Goal: Task Accomplishment & Management: Complete application form

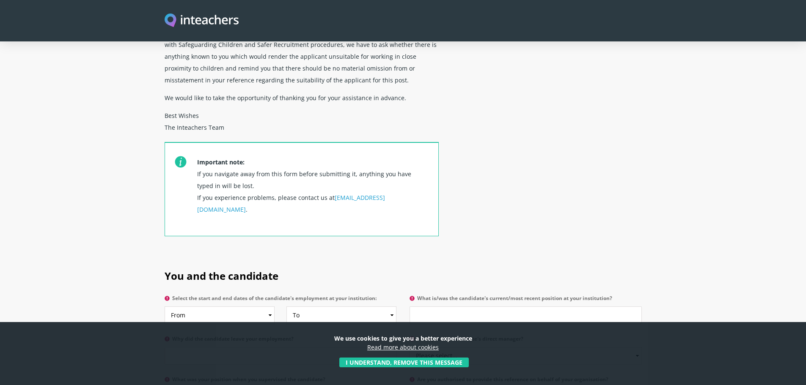
scroll to position [296, 0]
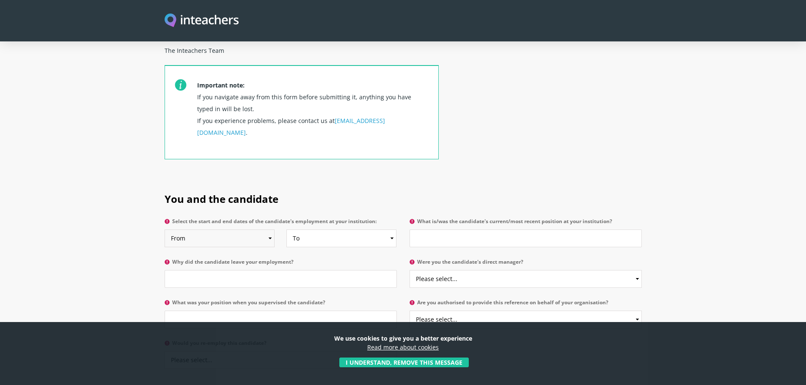
click at [268, 230] on select "From 2025 2024 2023 2022 2021 2020 2019 2018 2017 2016 2015 2014 2013 2012 2011…" at bounding box center [220, 239] width 110 height 18
select select "2022"
click at [165, 230] on select "From 2025 2024 2023 2022 2021 2020 2019 2018 2017 2016 2015 2014 2013 2012 2011…" at bounding box center [220, 239] width 110 height 18
click at [385, 230] on select "To Currently 2025 2024 2023 2022 2021 2020 2019 2018 2017 2016 2015 2014 2013 2…" at bounding box center [341, 239] width 110 height 18
select select
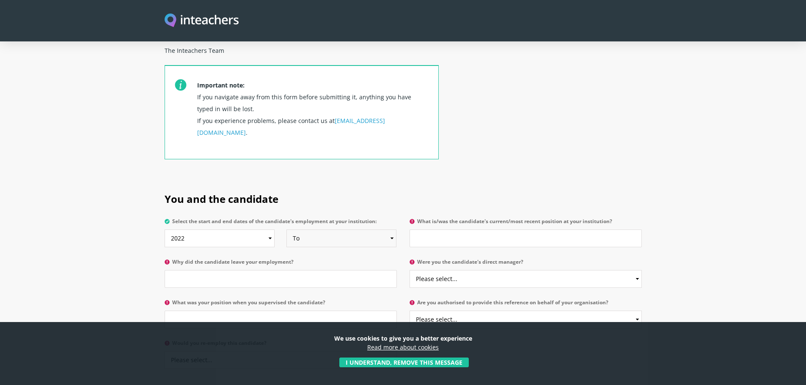
click at [286, 230] on select "To Currently 2025 2024 2023 2022 2021 2020 2019 2018 2017 2016 2015 2014 2013 2…" at bounding box center [341, 239] width 110 height 18
click at [440, 230] on input "What is/was the candidate's current/most recent position at your institution?" at bounding box center [525, 239] width 232 height 18
paste input "phonics lead and SEN teacher"
click at [418, 230] on input "phonics lead and SEN teacher" at bounding box center [525, 239] width 232 height 18
click at [475, 230] on input "Phonics lead and SEN teacher" at bounding box center [525, 239] width 232 height 18
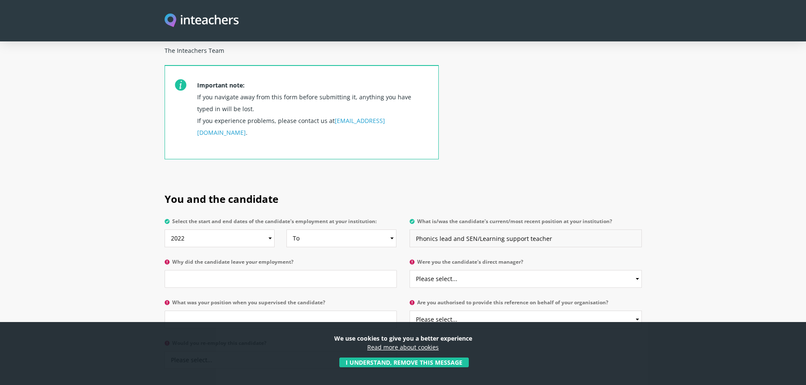
type input "Phonics lead and SEN/Learning support teacher"
click at [295, 270] on input "Why did the candidate leave your employment?" at bounding box center [281, 279] width 232 height 18
type input "School Closure"
click at [615, 270] on select "Please select... Yes No" at bounding box center [525, 279] width 232 height 18
select select "Yes"
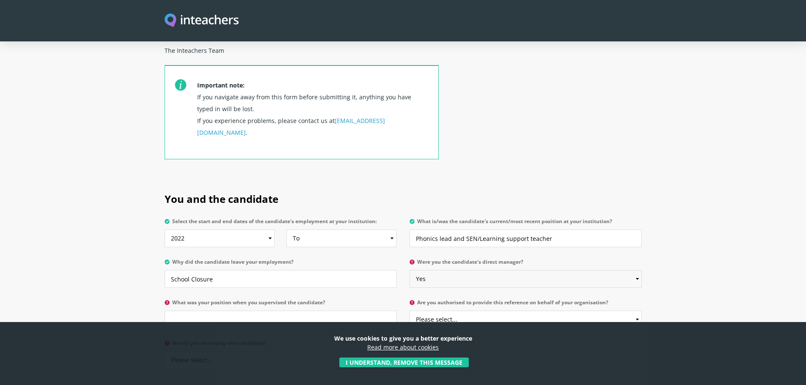
click at [409, 270] on select "Please select... Yes No" at bounding box center [525, 279] width 232 height 18
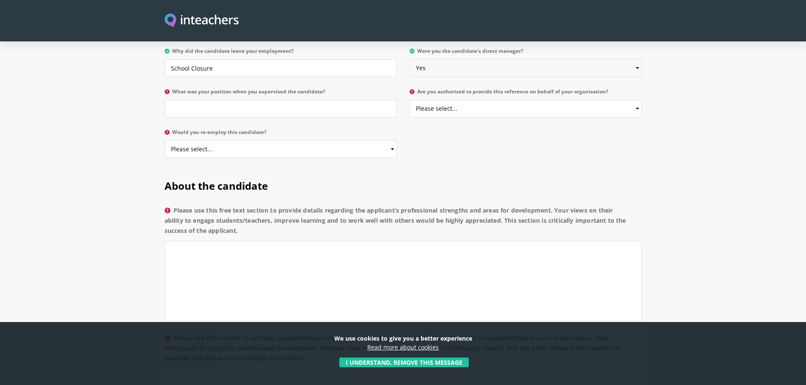
scroll to position [510, 0]
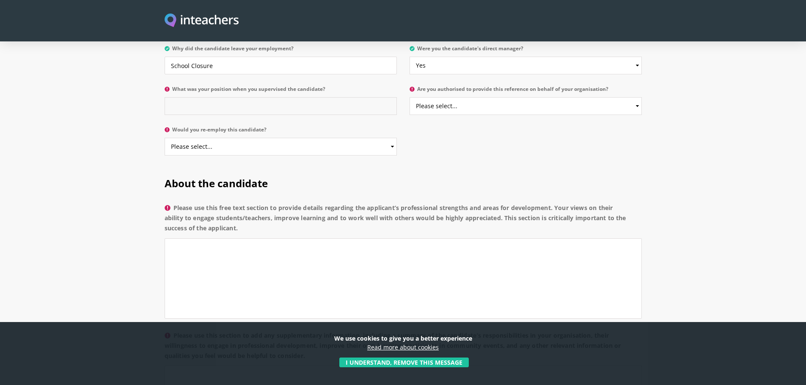
click at [311, 97] on input "What was your position when you supervised the candidate?" at bounding box center [281, 106] width 232 height 18
click at [241, 97] on input "Leader for Inclusion and learning support" at bounding box center [281, 106] width 232 height 18
type input "Leader for Inclusion and Learning support"
click at [632, 97] on select "Please select... Yes No" at bounding box center [525, 106] width 232 height 18
select select "Yes"
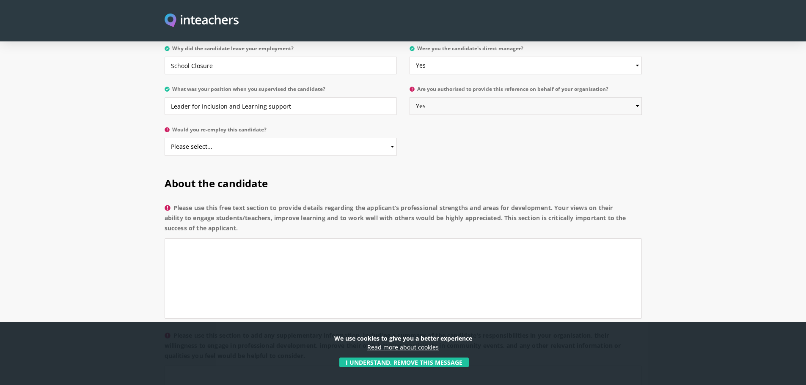
click at [409, 97] on select "Please select... Yes No" at bounding box center [525, 106] width 232 height 18
click at [386, 138] on select "Please select... Yes No" at bounding box center [281, 147] width 232 height 18
select select "Yes"
click at [165, 138] on select "Please select... Yes No" at bounding box center [281, 147] width 232 height 18
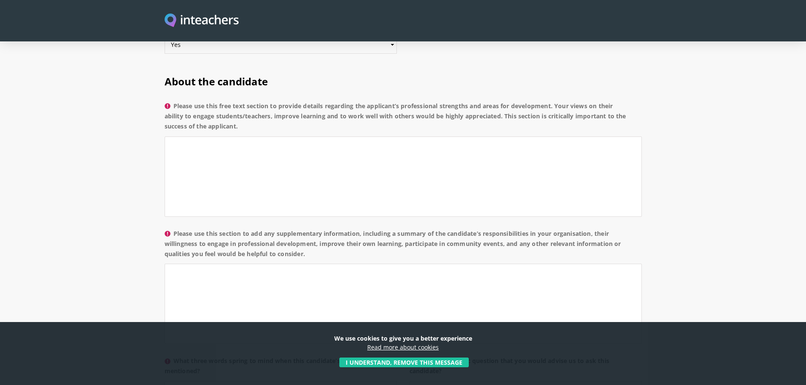
scroll to position [637, 0]
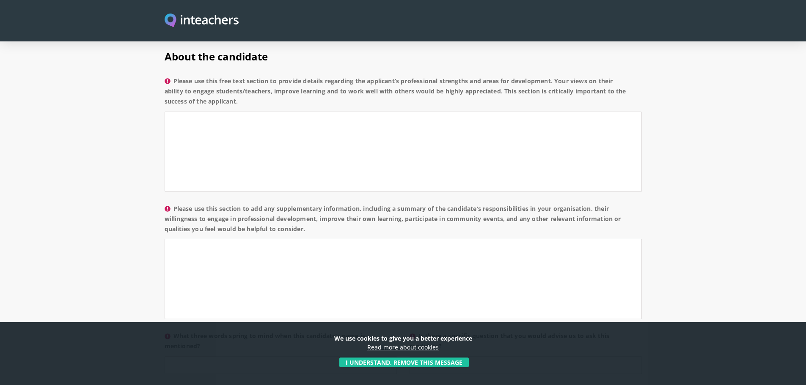
drag, startPoint x: 254, startPoint y: 79, endPoint x: 175, endPoint y: 57, distance: 82.4
click at [175, 76] on label "Please use this free text section to provide details regarding the applicant’s …" at bounding box center [403, 94] width 477 height 36
copy label "Please use this free text section to provide details regarding the applicant’s …"
click at [307, 112] on textarea "Please use this free text section to provide details regarding the applicant’s …" at bounding box center [403, 152] width 477 height 80
paste textarea "The applicant is a reflective, motivated, and compassionate professional who co…"
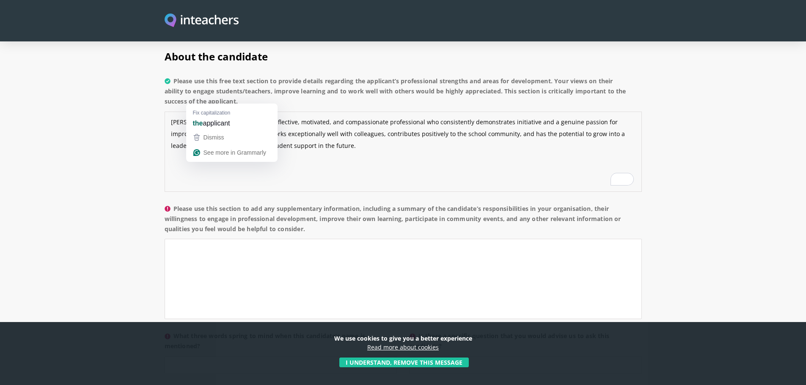
click at [229, 112] on textarea "[PERSON_NAME] The applicant is a reflective, motivated, and compassionate profe…" at bounding box center [403, 152] width 477 height 80
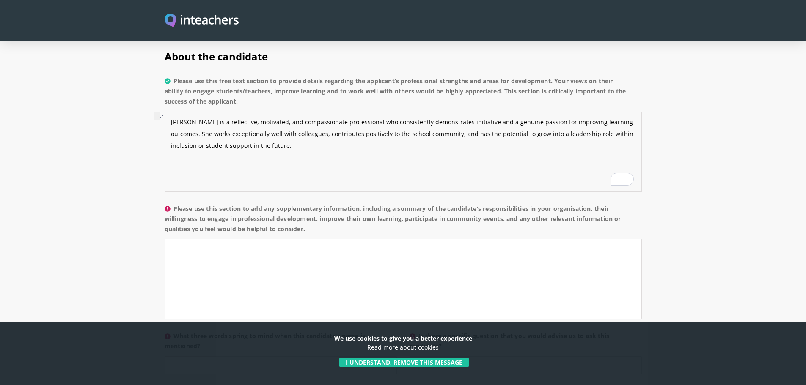
drag, startPoint x: 317, startPoint y: 98, endPoint x: 229, endPoint y: 100, distance: 87.6
click at [229, 112] on textarea "[PERSON_NAME] is a reflective, motivated, and compassionate professional who co…" at bounding box center [403, 152] width 477 height 80
drag, startPoint x: 353, startPoint y: 98, endPoint x: 390, endPoint y: 96, distance: 37.3
click at [390, 112] on textarea "[PERSON_NAME] is a reflective professional who consistently demonstrates initia…" at bounding box center [403, 152] width 477 height 80
click at [499, 112] on textarea "[PERSON_NAME] is a reflective professional who consistently demonstrates a genu…" at bounding box center [403, 152] width 477 height 80
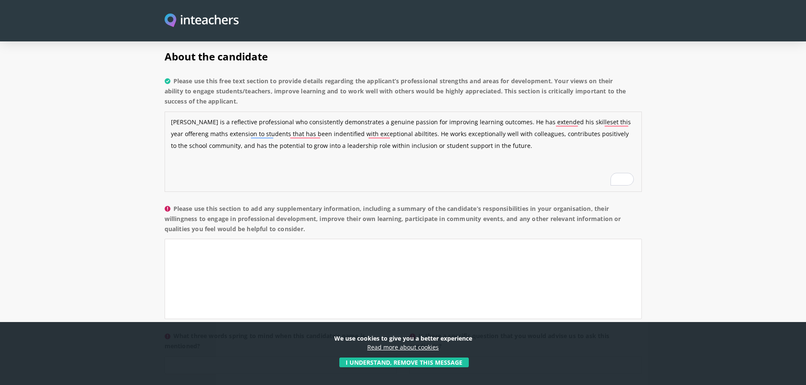
drag, startPoint x: 457, startPoint y: 110, endPoint x: 421, endPoint y: 113, distance: 36.1
click at [421, 113] on textarea "[PERSON_NAME] is a reflective professional who consistently demonstrates a genu…" at bounding box center [403, 152] width 477 height 80
click at [478, 112] on textarea "[PERSON_NAME] is a reflective professional who consistently demonstrates a genu…" at bounding box center [403, 152] width 477 height 80
click at [618, 112] on textarea "[PERSON_NAME] is a reflective professional who consistently demonstrates a genu…" at bounding box center [403, 152] width 477 height 80
click at [611, 112] on textarea "[PERSON_NAME] is a reflective professional who consistently demonstrates a genu…" at bounding box center [403, 152] width 477 height 80
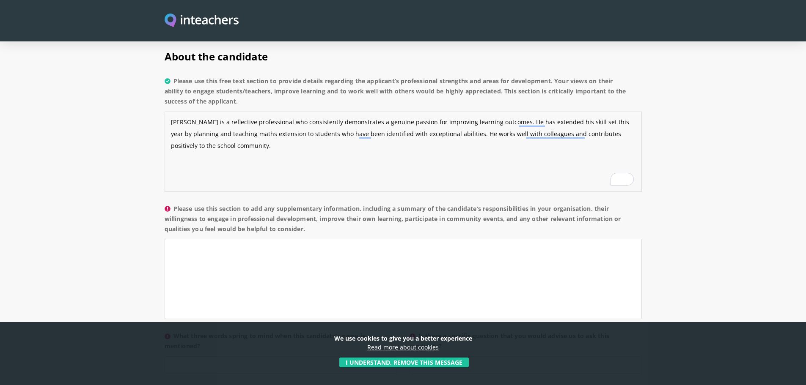
click at [475, 128] on textarea "[PERSON_NAME] is a reflective professional who consistently demonstrates a genu…" at bounding box center [403, 152] width 477 height 80
paste textarea "Building greater familiarity with evidence-based intervention frameworks and st…"
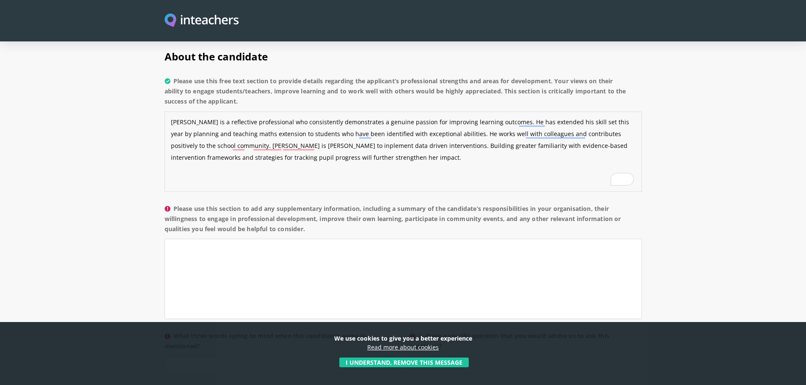
click at [285, 133] on textarea "[PERSON_NAME] is a reflective professional who consistently demonstrates a genu…" at bounding box center [403, 152] width 477 height 80
click at [300, 156] on div "Dismiss" at bounding box center [305, 161] width 22 height 13
type textarea "[PERSON_NAME] is a reflective professional who consistently demonstrates a genu…"
click at [273, 239] on textarea "Please use this section to add any supplementary information, including a summa…" at bounding box center [403, 279] width 477 height 80
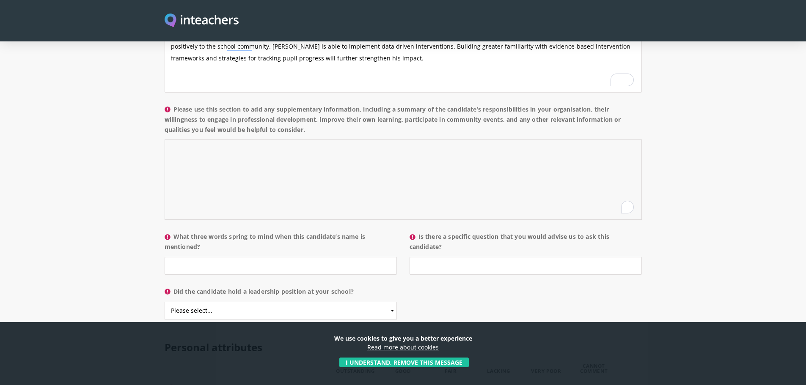
scroll to position [764, 0]
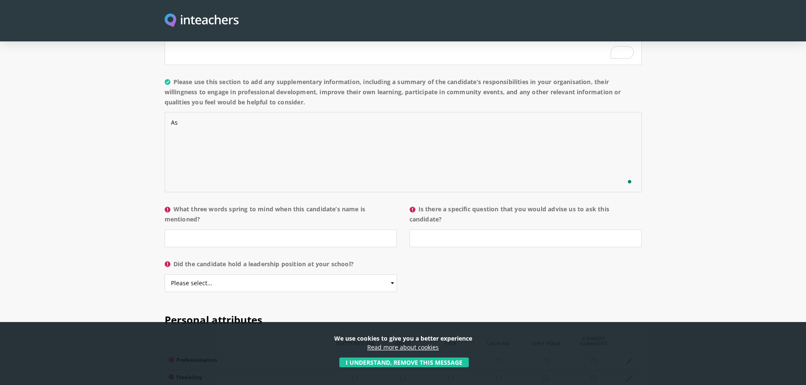
paste textarea "The Phonics Leader is responsible for overseeing the planning, delivery, and as…"
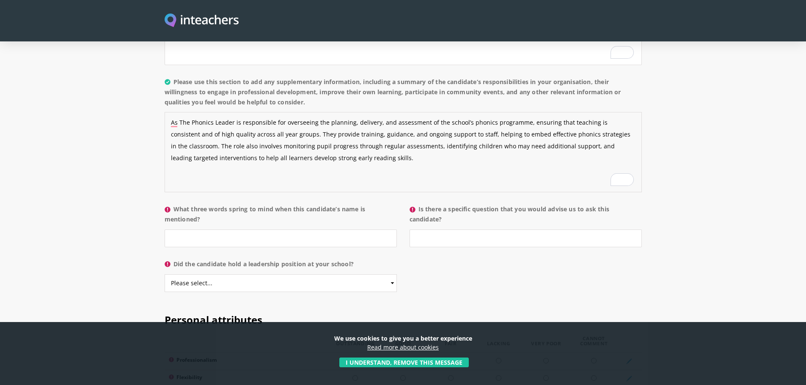
click at [186, 112] on textarea "As The Phonics Leader is responsible for overseeing the planning, delivery, and…" at bounding box center [403, 152] width 477 height 80
drag, startPoint x: 230, startPoint y: 99, endPoint x: 245, endPoint y: 95, distance: 15.4
click at [231, 112] on textarea "As the Phonics Leader is responsible for overseeing the planning, delivery, and…" at bounding box center [403, 152] width 477 height 80
click at [329, 112] on textarea "As the Phonics Leader, [PERSON_NAME] is responsible for overseeing the planning…" at bounding box center [403, 152] width 477 height 80
click at [203, 123] on textarea "As the Phonics Leader, [PERSON_NAME] is responsible for overseeing the planning…" at bounding box center [403, 152] width 477 height 80
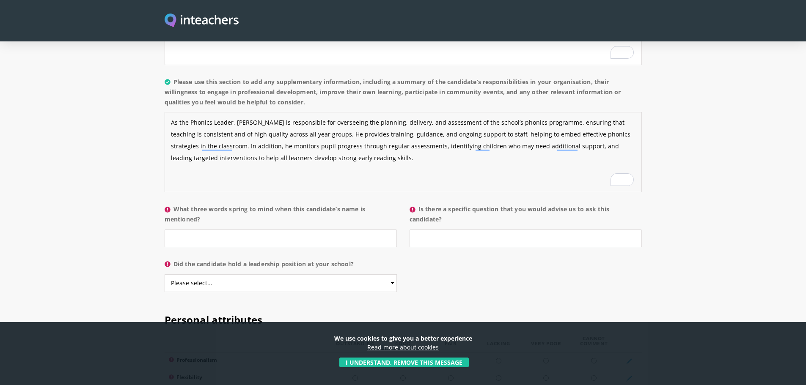
click at [380, 131] on textarea "As the Phonics Leader, [PERSON_NAME] is responsible for overseeing the planning…" at bounding box center [403, 152] width 477 height 80
type textarea "As the Phonics Leader, [PERSON_NAME] is responsible for overseeing the planning…"
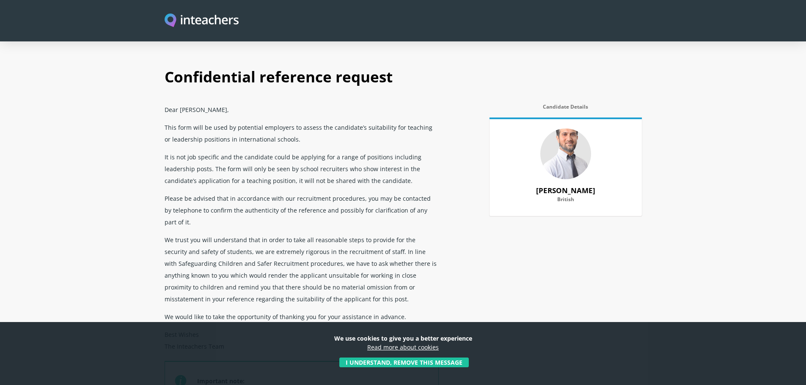
select select "2022"
select select "Yes"
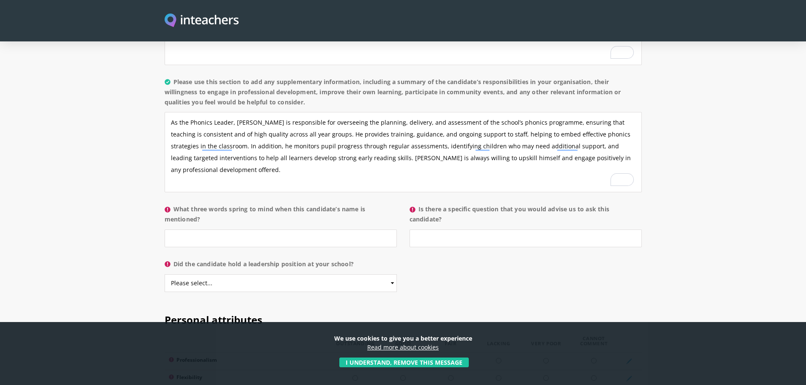
drag, startPoint x: 204, startPoint y: 194, endPoint x: 176, endPoint y: 184, distance: 29.6
click at [176, 204] on label "What three words spring to mind when this candidate’s name is mentioned?" at bounding box center [281, 216] width 232 height 25
copy label "What three words spring to mind when this candidate’s name is mentioned?"
click at [340, 230] on input "What three words spring to mind when this candidate’s name is mentioned?" at bounding box center [281, 239] width 232 height 18
paste input "collaborative, approachable"
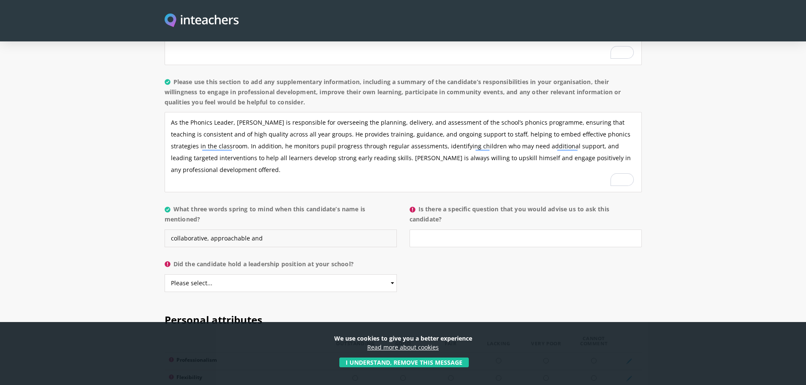
paste input "supportive"
type input "collaborative, approachable and supportive"
click at [427, 230] on input "Is there a specific question that you would advise us to ask this candidate?" at bounding box center [525, 239] width 232 height 18
type input "His approach to teaching phonics to support reading acquisition"
click at [389, 275] on select "Please select... Yes No" at bounding box center [281, 284] width 232 height 18
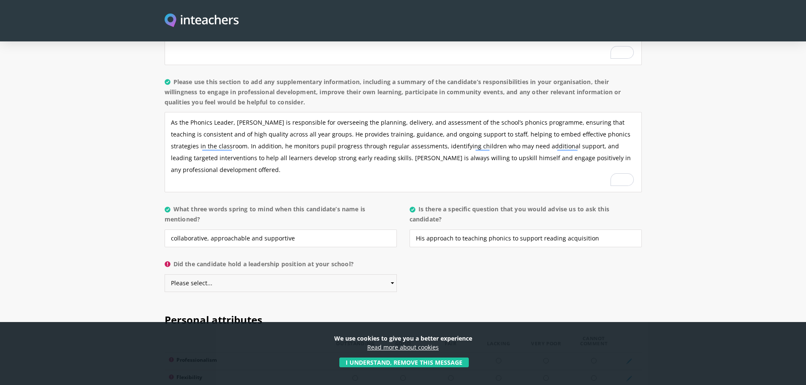
select select "Yes"
click at [165, 275] on select "Please select... Yes No" at bounding box center [281, 284] width 232 height 18
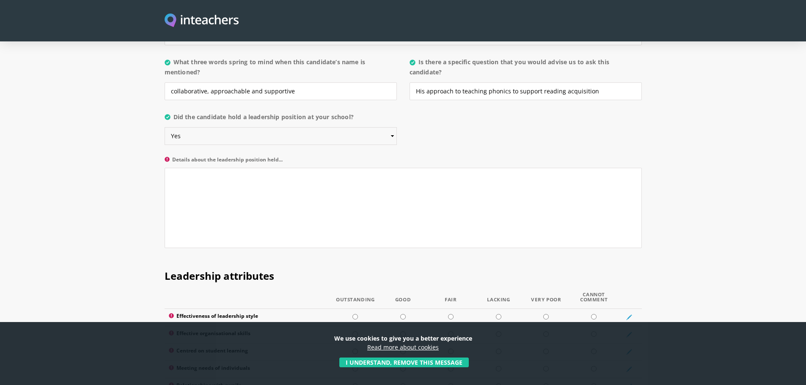
scroll to position [933, 0]
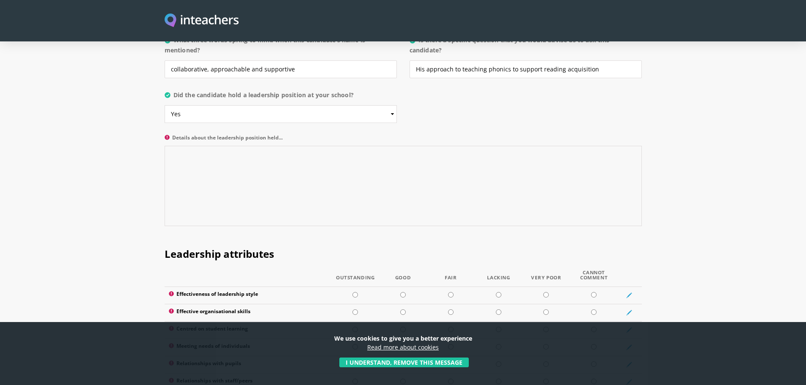
click at [369, 147] on textarea "Details about the leadership position held..." at bounding box center [403, 186] width 477 height 80
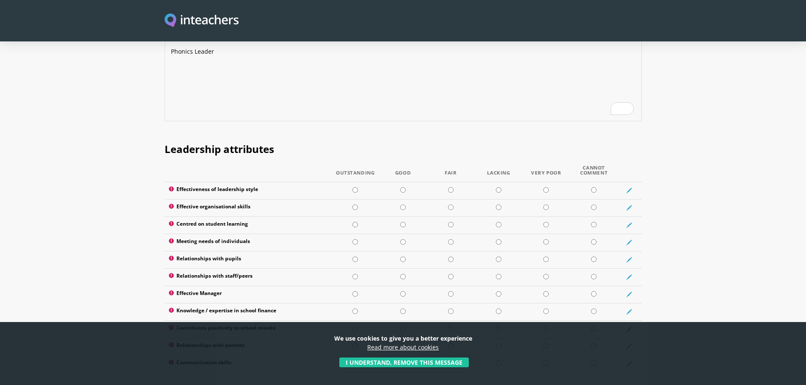
scroll to position [1060, 0]
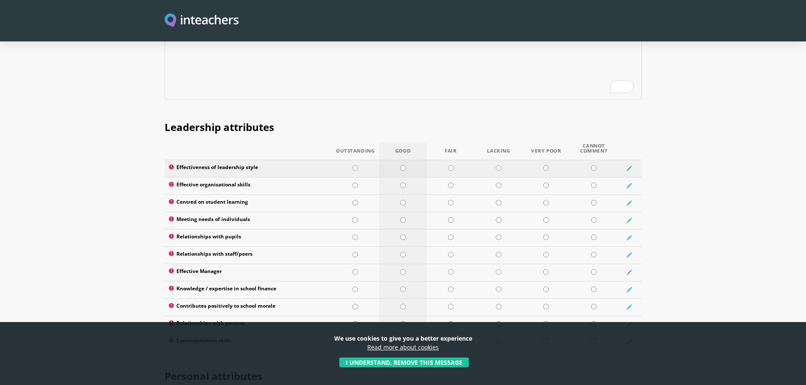
type textarea "Phonics Leader"
click at [401, 165] on input "radio" at bounding box center [402, 167] width 5 height 5
radio input "true"
click at [404, 183] on input "radio" at bounding box center [402, 185] width 5 height 5
radio input "true"
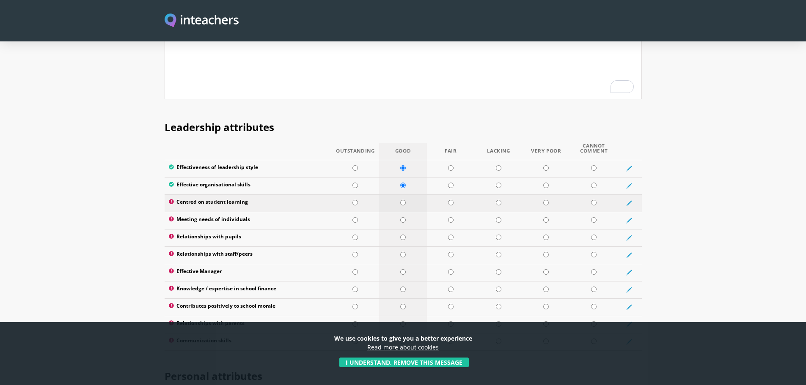
click at [404, 200] on input "radio" at bounding box center [402, 202] width 5 height 5
radio input "true"
click at [402, 217] on input "radio" at bounding box center [402, 219] width 5 height 5
radio input "true"
click at [403, 235] on input "radio" at bounding box center [402, 237] width 5 height 5
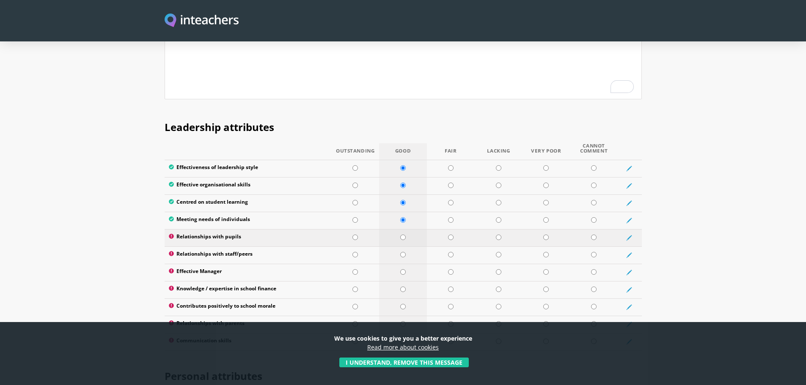
radio input "true"
click at [452, 252] on input "radio" at bounding box center [450, 254] width 5 height 5
radio input "true"
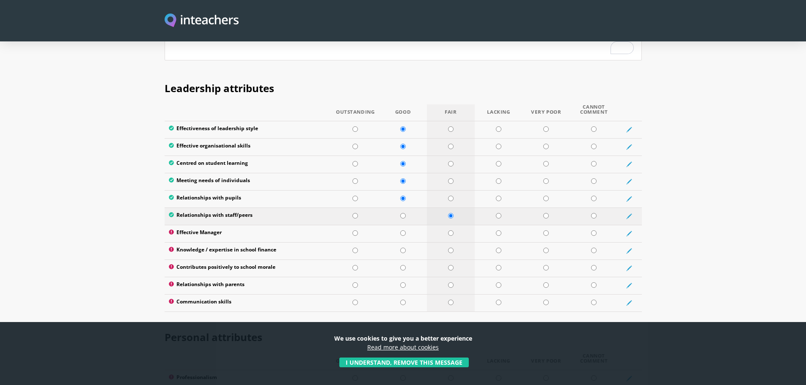
scroll to position [1144, 0]
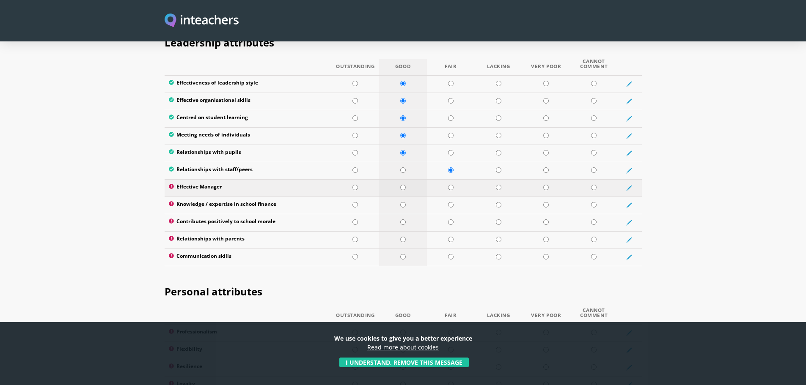
click at [404, 185] on input "radio" at bounding box center [402, 187] width 5 height 5
radio input "true"
click at [404, 168] on input "radio" at bounding box center [402, 170] width 5 height 5
radio input "true"
click at [451, 202] on input "radio" at bounding box center [450, 204] width 5 height 5
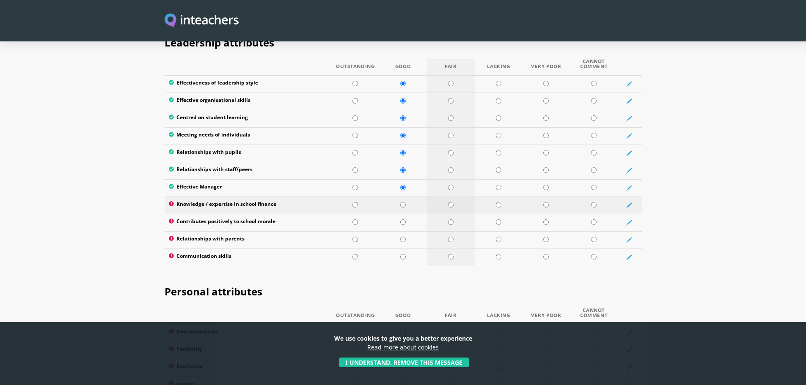
radio input "true"
click at [401, 220] on input "radio" at bounding box center [402, 222] width 5 height 5
radio input "true"
click at [402, 237] on input "radio" at bounding box center [402, 239] width 5 height 5
radio input "true"
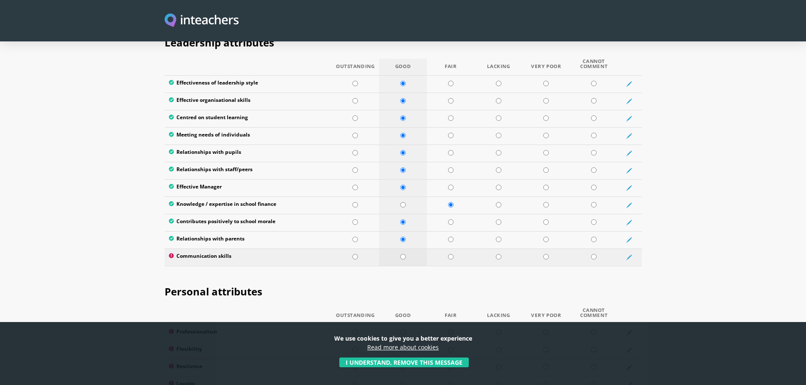
click at [404, 254] on input "radio" at bounding box center [402, 256] width 5 height 5
radio input "true"
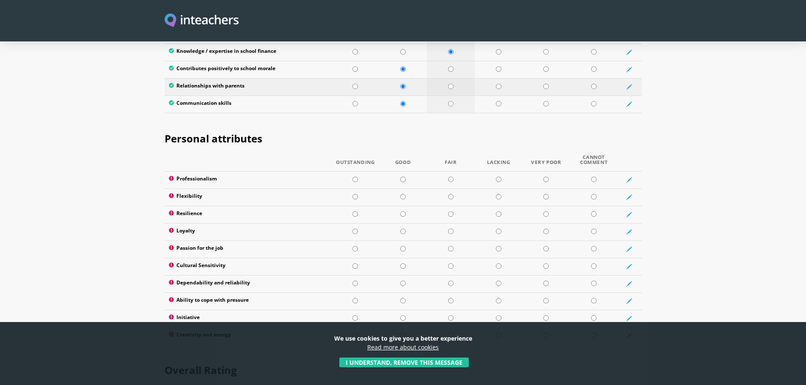
scroll to position [1314, 0]
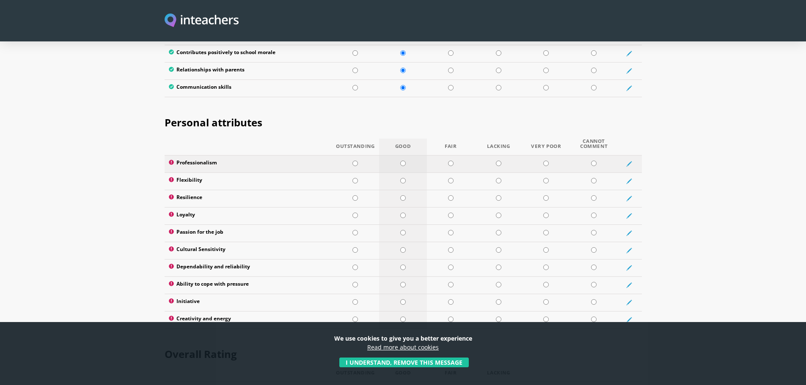
click at [404, 161] on input "radio" at bounding box center [402, 163] width 5 height 5
radio input "true"
click at [401, 178] on input "radio" at bounding box center [402, 180] width 5 height 5
radio input "true"
click at [403, 195] on input "radio" at bounding box center [402, 197] width 5 height 5
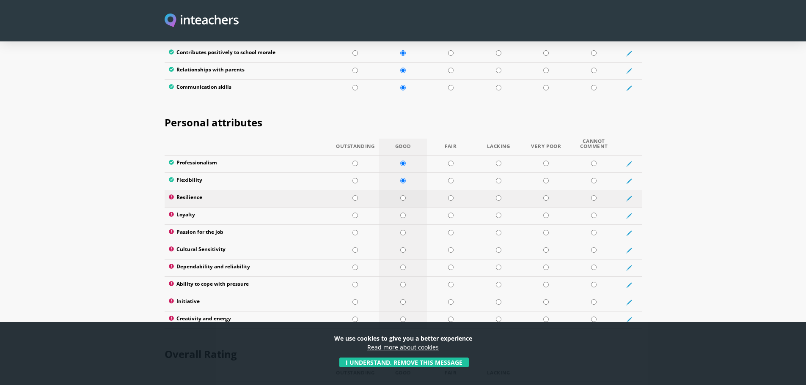
radio input "true"
click at [401, 213] on input "radio" at bounding box center [402, 215] width 5 height 5
radio input "true"
click at [404, 230] on input "radio" at bounding box center [402, 232] width 5 height 5
radio input "true"
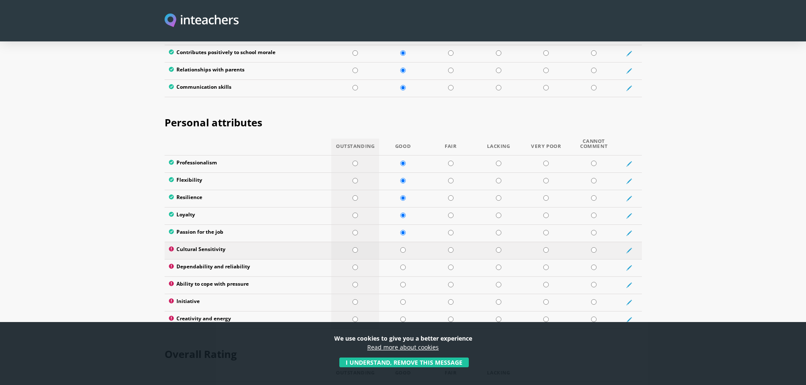
click at [358, 242] on td at bounding box center [355, 250] width 48 height 17
radio input "true"
click at [401, 265] on input "radio" at bounding box center [402, 267] width 5 height 5
radio input "true"
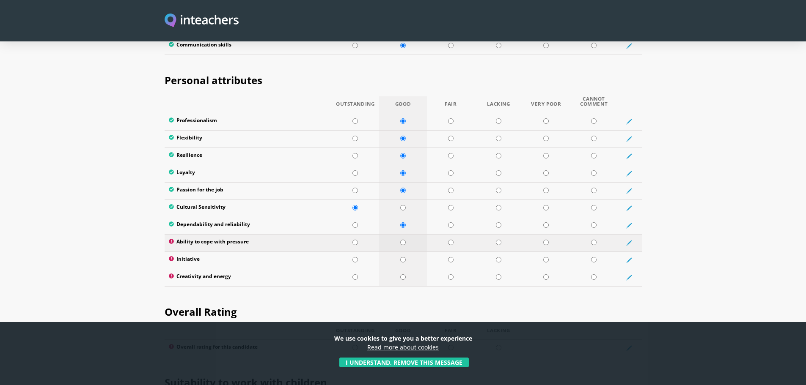
click at [402, 240] on input "radio" at bounding box center [402, 242] width 5 height 5
radio input "true"
click at [403, 257] on input "radio" at bounding box center [402, 259] width 5 height 5
radio input "true"
click at [401, 275] on input "radio" at bounding box center [402, 277] width 5 height 5
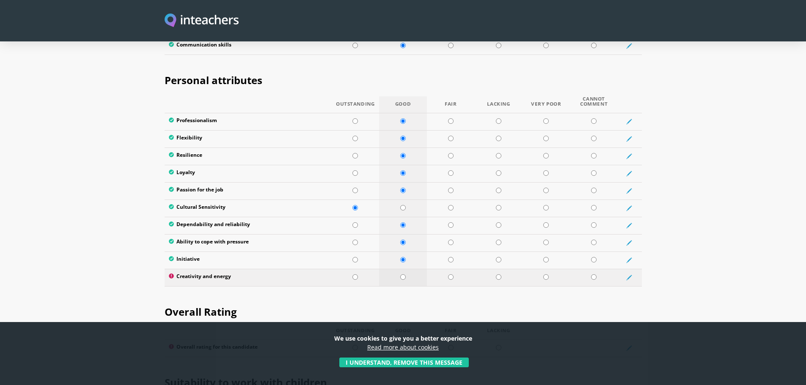
radio input "true"
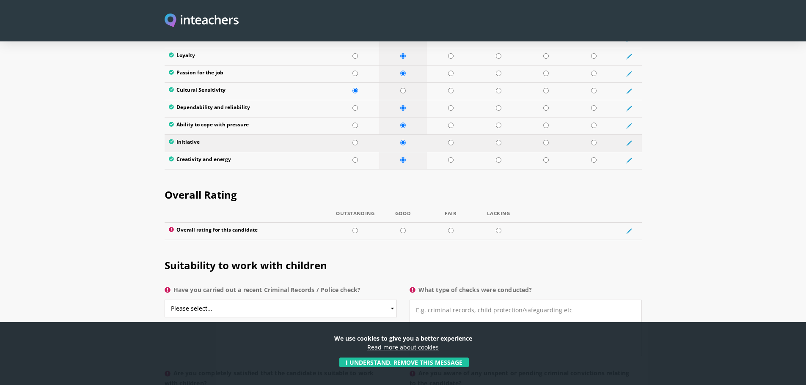
scroll to position [1525, 0]
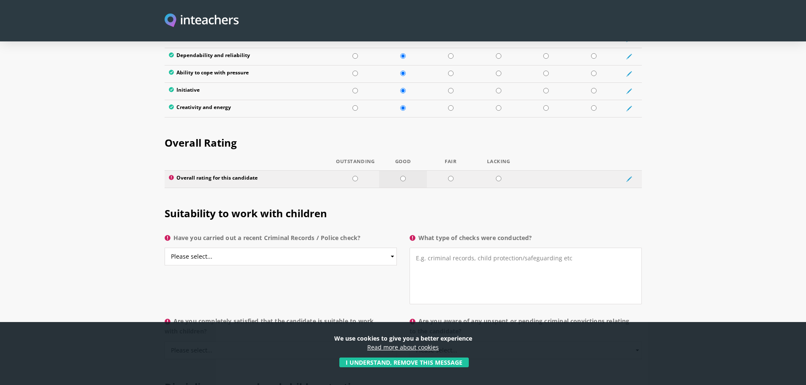
click at [404, 176] on input "radio" at bounding box center [402, 178] width 5 height 5
radio input "true"
click at [383, 248] on select "Please select... Yes No Do not know" at bounding box center [281, 257] width 232 height 18
select select "Do not know"
click at [165, 248] on select "Please select... Yes No Do not know" at bounding box center [281, 257] width 232 height 18
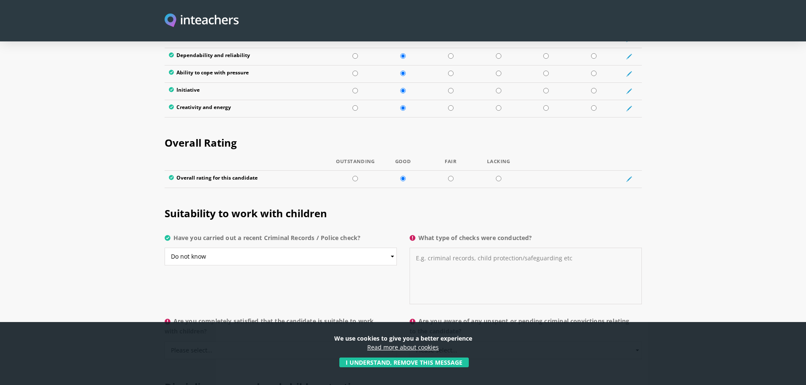
click at [437, 248] on textarea "What type of checks were conducted?" at bounding box center [525, 276] width 232 height 57
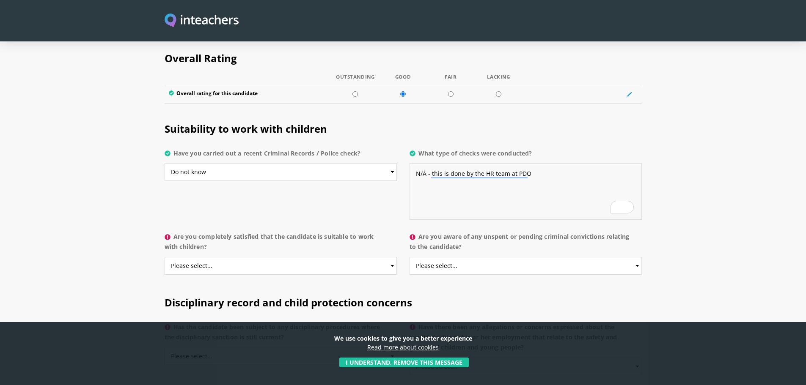
type textarea "N/A - this is done by the HR team at PDO"
click at [394, 257] on select "Please select... Yes No Do not know" at bounding box center [281, 266] width 232 height 18
select select "Yes"
click at [165, 257] on select "Please select... Yes No Do not know" at bounding box center [281, 266] width 232 height 18
click at [634, 257] on select "Please select... Yes No Do not know" at bounding box center [525, 266] width 232 height 18
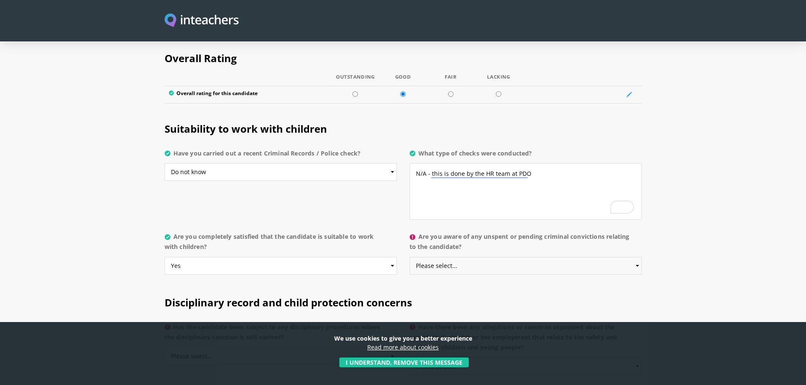
select select "No"
click at [409, 257] on select "Please select... Yes No Do not know" at bounding box center [525, 266] width 232 height 18
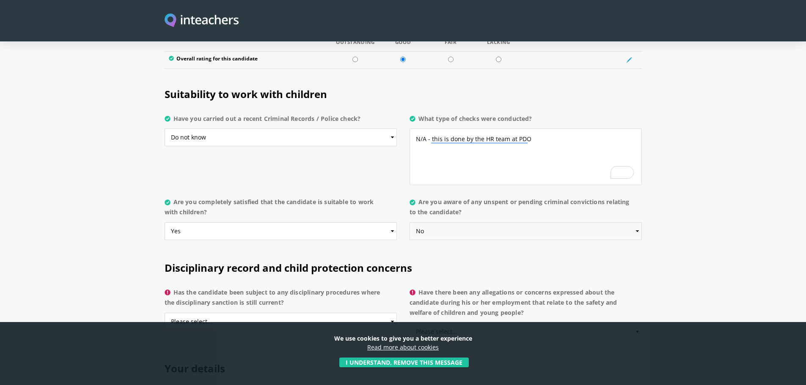
scroll to position [1694, 0]
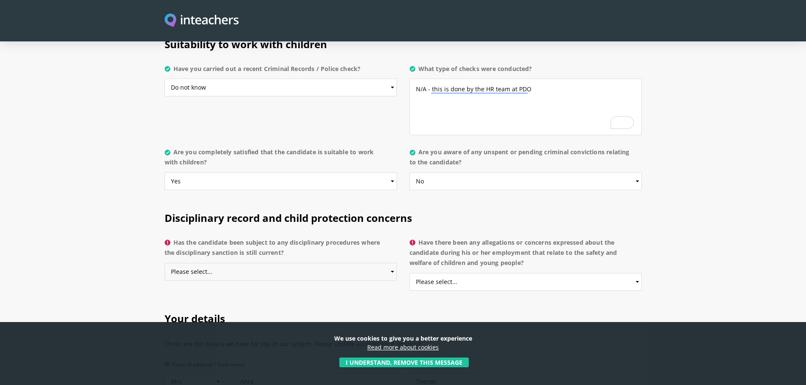
click at [388, 263] on select "Please select... Yes No Do not know" at bounding box center [281, 272] width 232 height 18
select select "No"
click at [165, 263] on select "Please select... Yes No Do not know" at bounding box center [281, 272] width 232 height 18
click at [623, 273] on select "Please select... Yes No Do not know" at bounding box center [525, 282] width 232 height 18
select select "No"
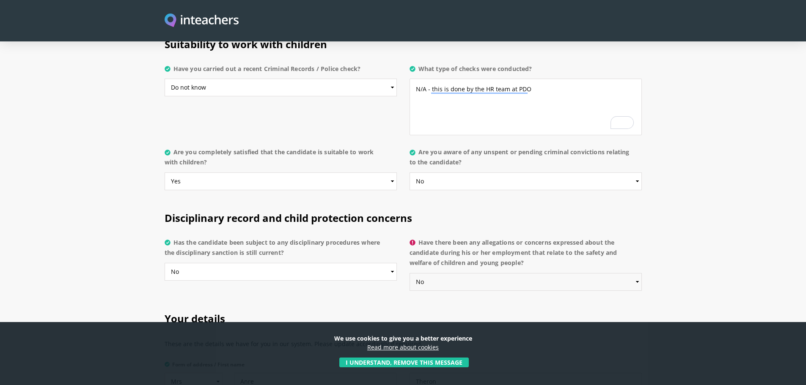
click at [409, 273] on select "Please select... Yes No Do not know" at bounding box center [525, 282] width 232 height 18
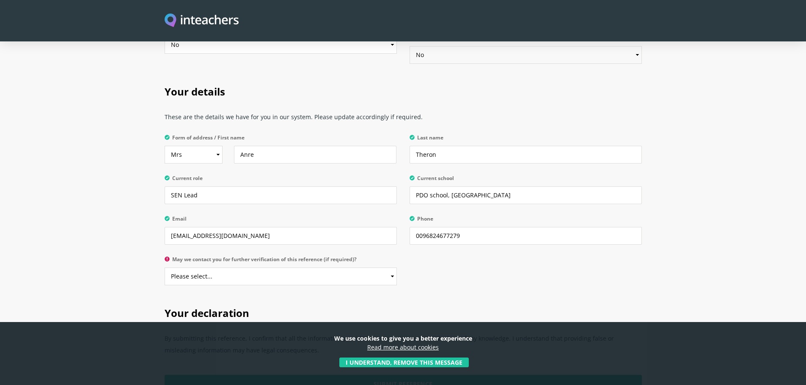
scroll to position [1948, 0]
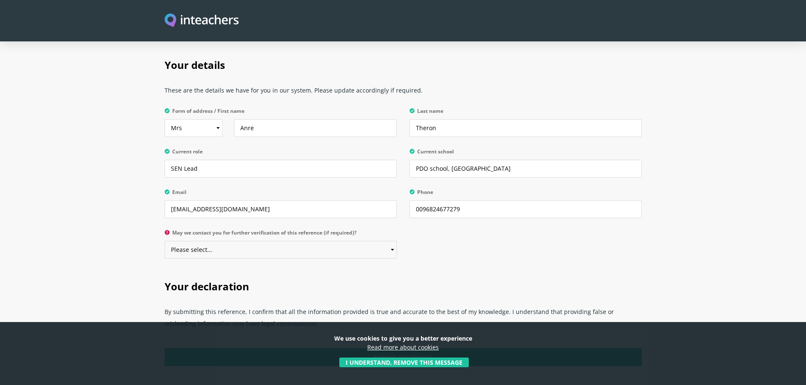
click at [390, 241] on select "Please select... Yes No" at bounding box center [281, 250] width 232 height 18
select select "Yes"
click at [165, 241] on select "Please select... Yes No" at bounding box center [281, 250] width 232 height 18
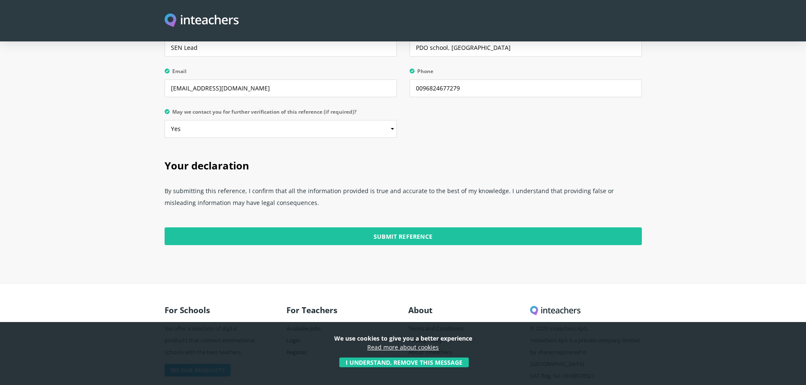
click at [435, 228] on input "Submit Reference" at bounding box center [403, 237] width 477 height 18
